Goal: Navigation & Orientation: Find specific page/section

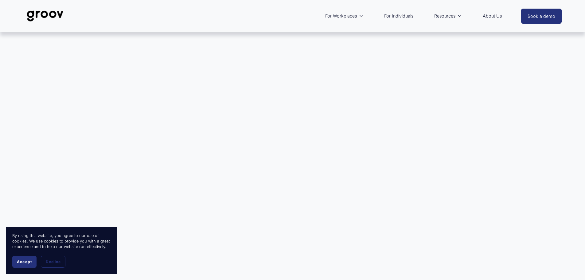
click at [27, 264] on span "Accept" at bounding box center [24, 261] width 15 height 5
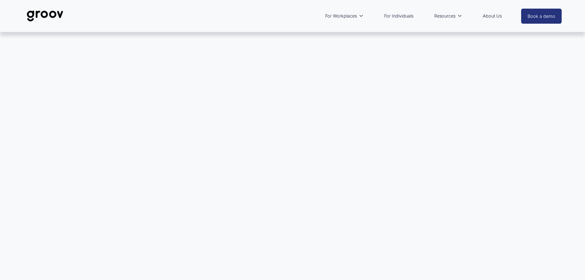
click at [397, 18] on link "For Individuals" at bounding box center [398, 16] width 35 height 14
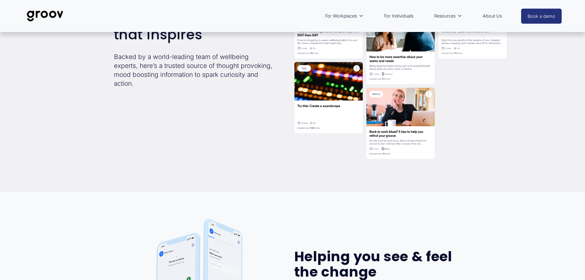
scroll to position [983, 0]
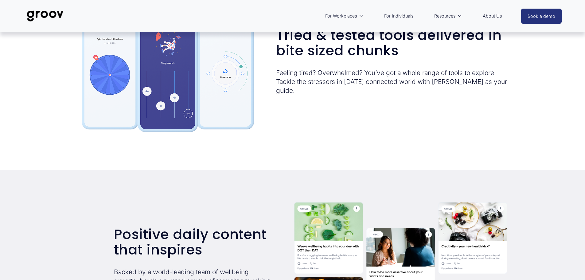
click at [401, 16] on link "For Individuals" at bounding box center [398, 16] width 35 height 14
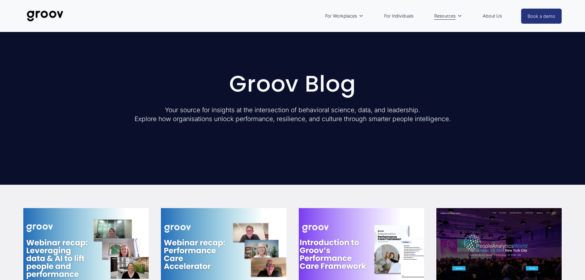
click at [400, 13] on link "For Individuals" at bounding box center [398, 16] width 35 height 14
